Goal: Information Seeking & Learning: Learn about a topic

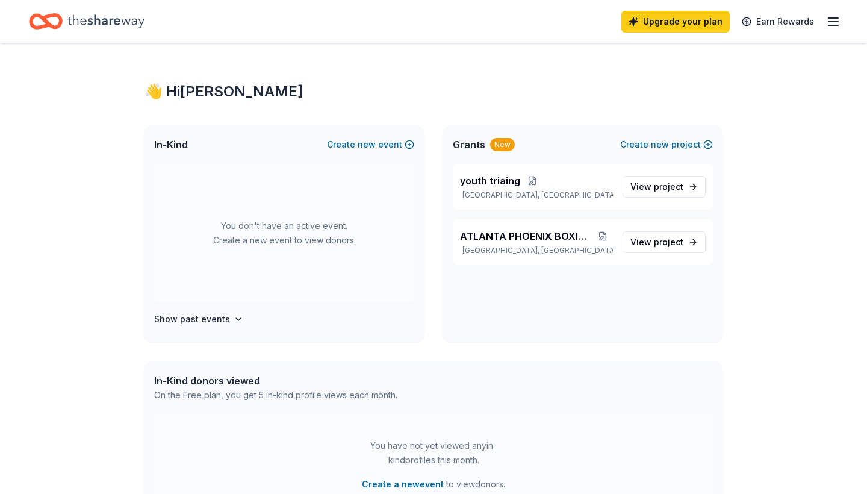
click at [137, 322] on div "👋 Hi [PERSON_NAME] In-Kind Create new event You don't have an active event. Cre…" at bounding box center [433, 382] width 617 height 679
click at [649, 187] on span "View project" at bounding box center [656, 186] width 53 height 14
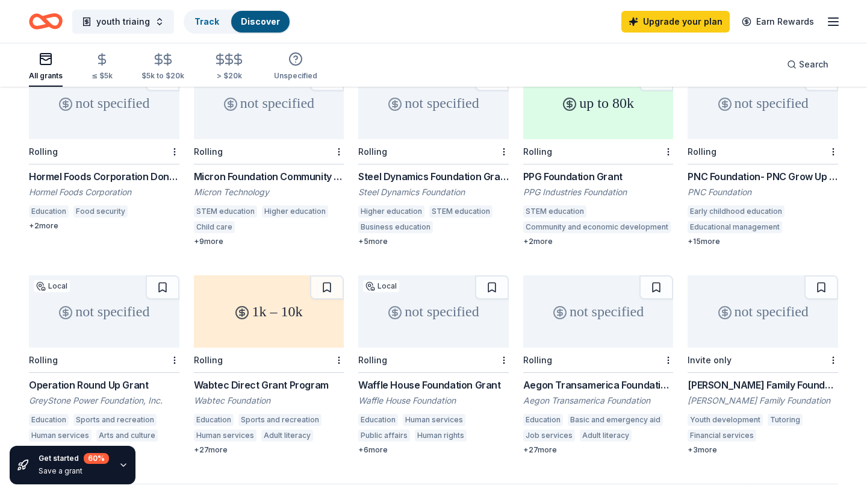
scroll to position [570, 0]
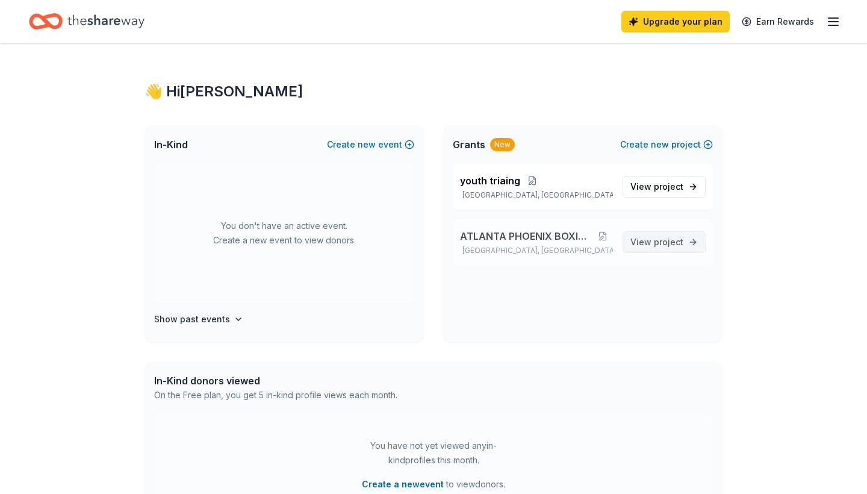
click at [632, 239] on link "View project" at bounding box center [664, 242] width 83 height 22
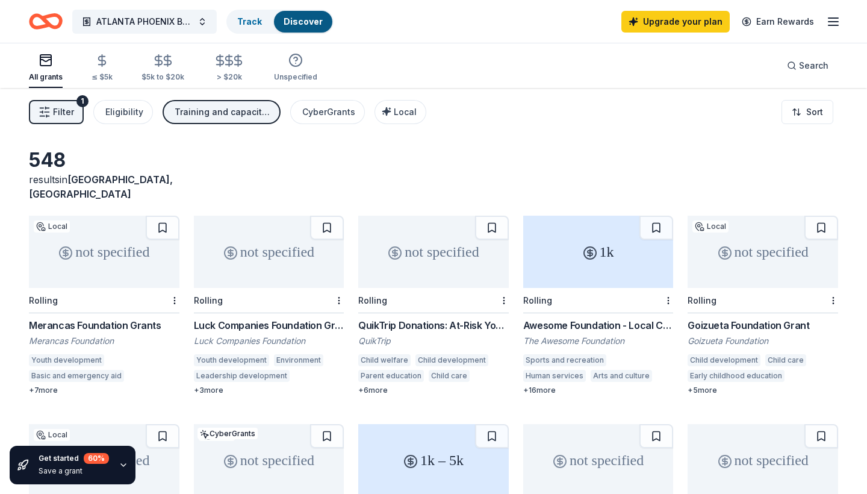
click at [708, 151] on div "548 results in [GEOGRAPHIC_DATA], [GEOGRAPHIC_DATA]" at bounding box center [433, 174] width 809 height 53
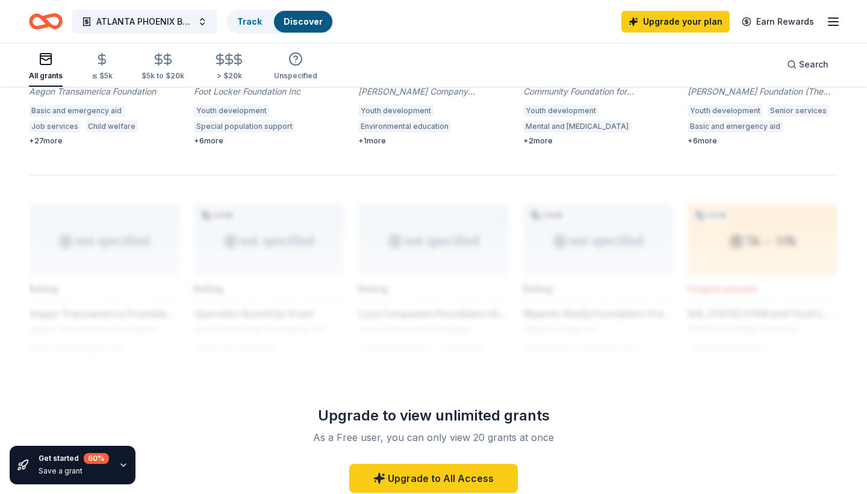
scroll to position [876, 0]
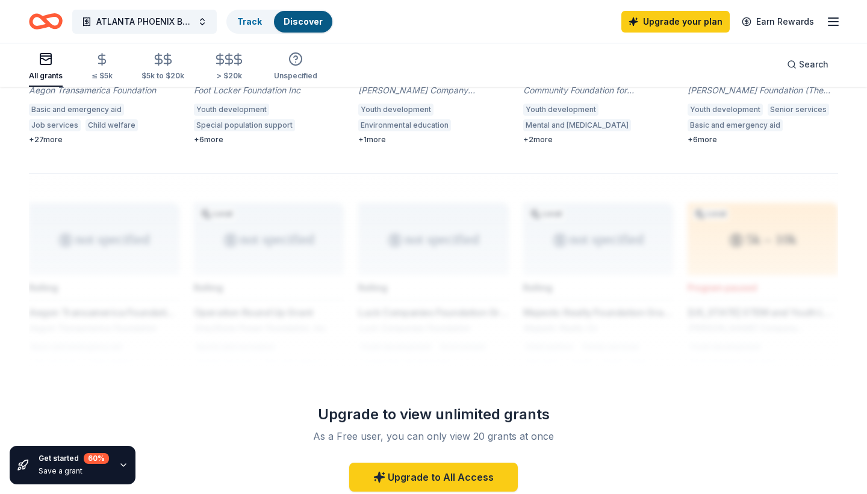
click at [563, 25] on div "ATLANTA PHOENIX BOXING CLUB Track Discover Upgrade your plan Earn Rewards" at bounding box center [433, 21] width 809 height 28
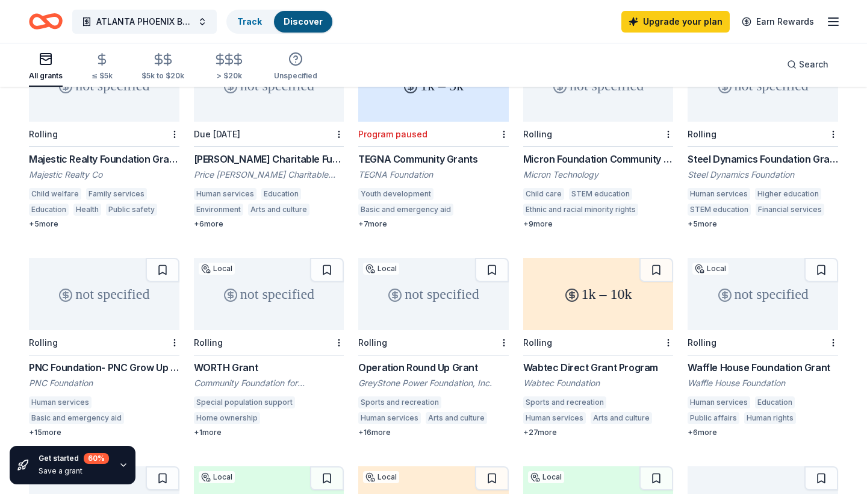
scroll to position [380, 0]
